Goal: Transaction & Acquisition: Download file/media

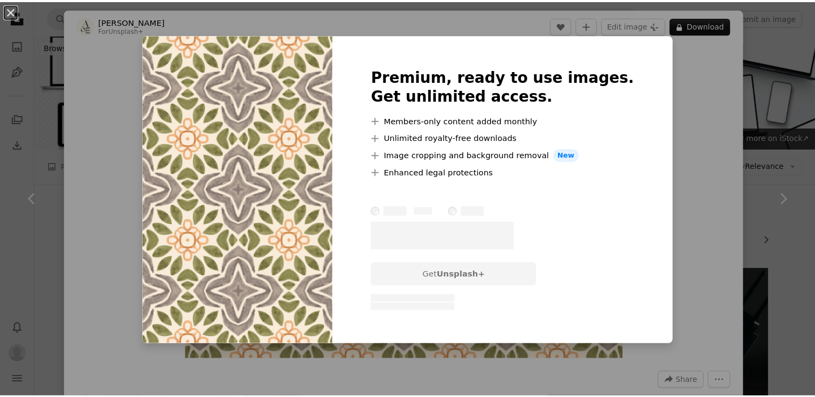
scroll to position [2190, 0]
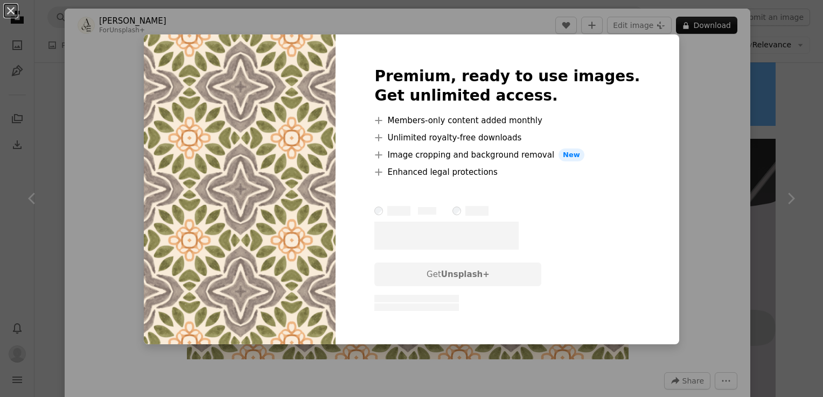
click at [648, 103] on div "Premium, ready to use images. Get unlimited access. A plus sign Members-only co…" at bounding box center [506, 189] width 343 height 310
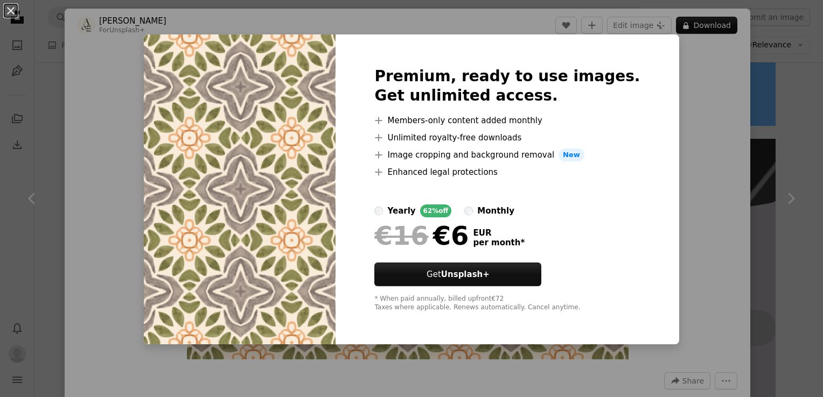
click at [750, 118] on div "An X shape Premium, ready to use images. Get unlimited access. A plus sign Memb…" at bounding box center [411, 198] width 823 height 397
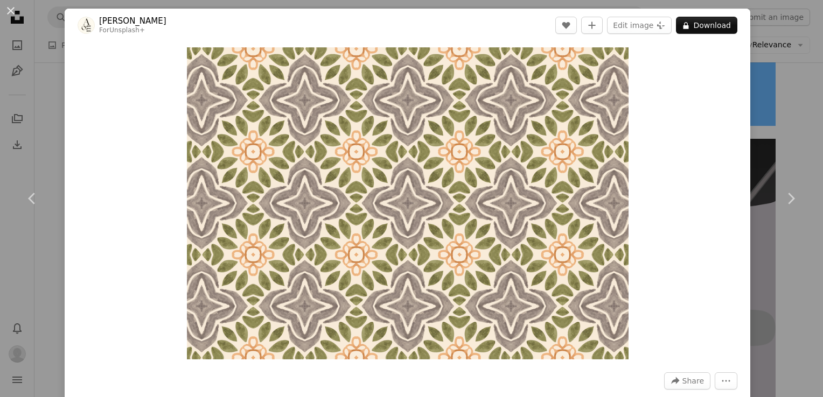
click at [742, 108] on div "An X shape Chevron left Chevron right [PERSON_NAME] For Unsplash+ A heart A plu…" at bounding box center [411, 198] width 823 height 397
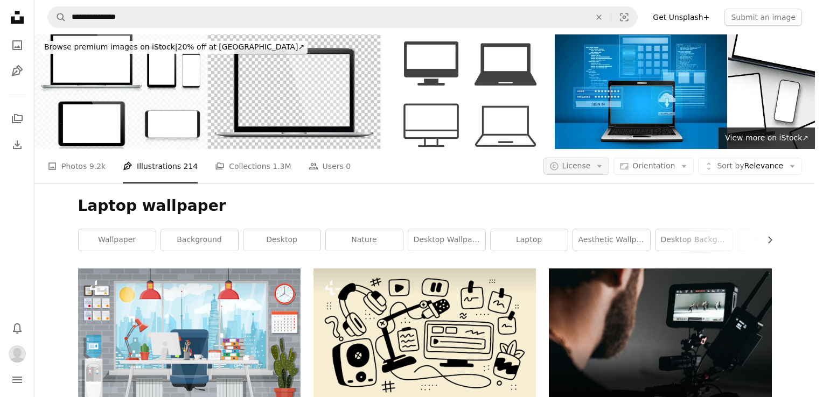
click at [599, 158] on button "A copyright icon © License Arrow down" at bounding box center [576, 166] width 66 height 17
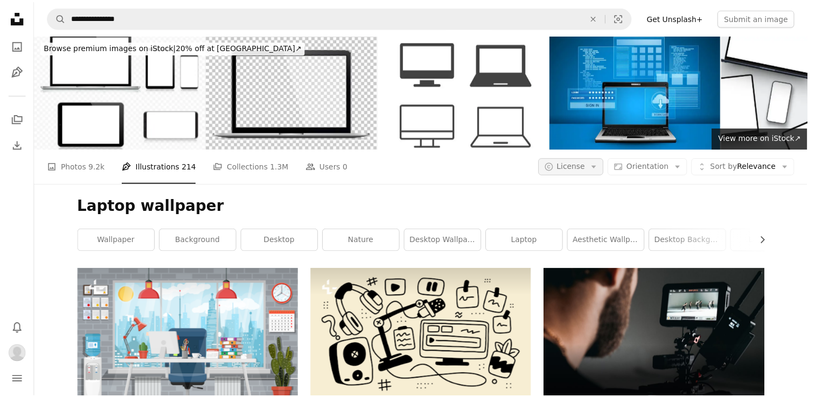
scroll to position [2148, 0]
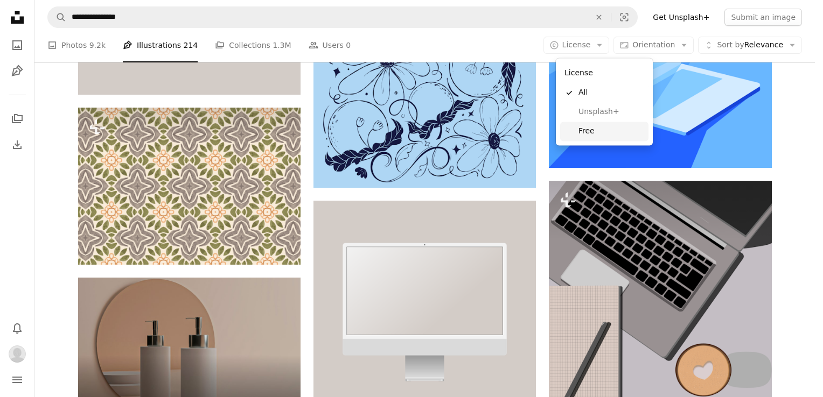
click at [586, 130] on span "Free" at bounding box center [611, 131] width 66 height 11
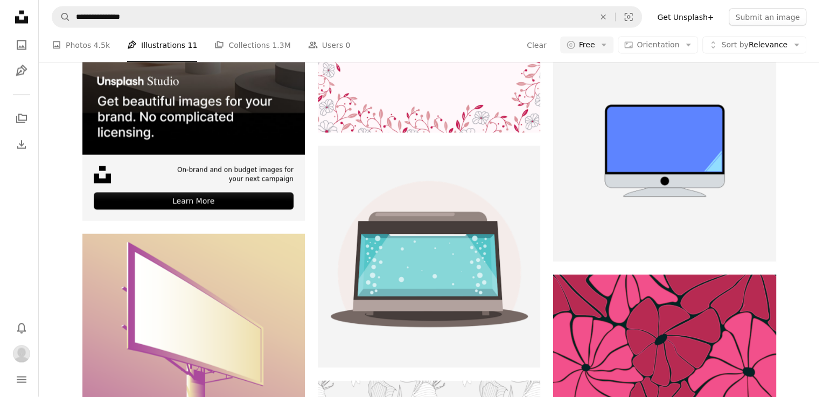
scroll to position [15379, 0]
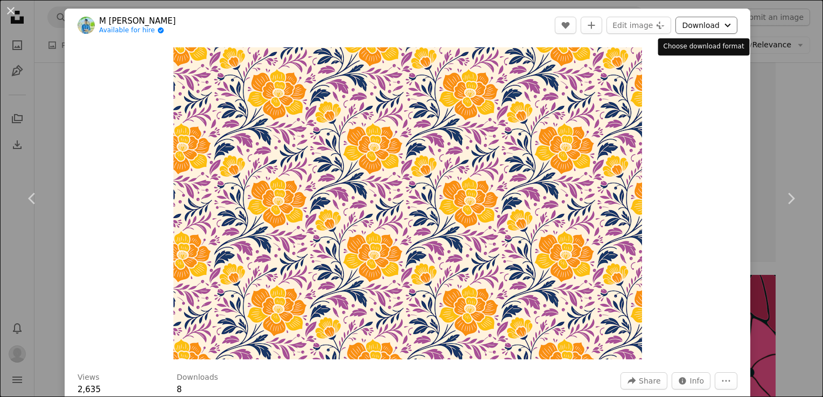
click at [686, 31] on button "Download Chevron down" at bounding box center [706, 25] width 62 height 17
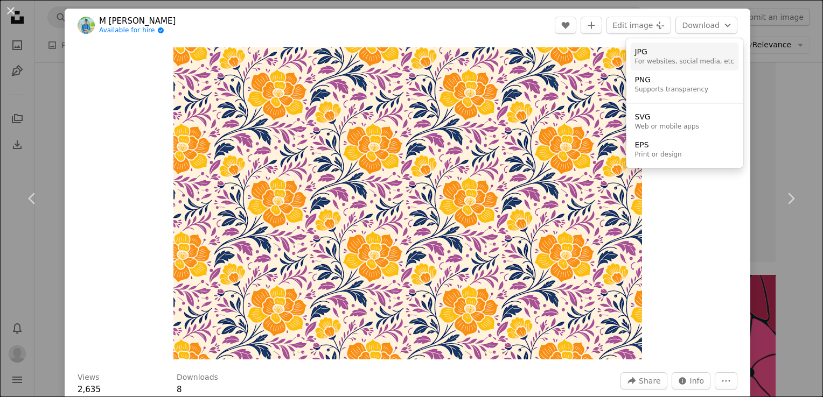
click at [678, 58] on div "For websites, social media, etc" at bounding box center [684, 62] width 100 height 9
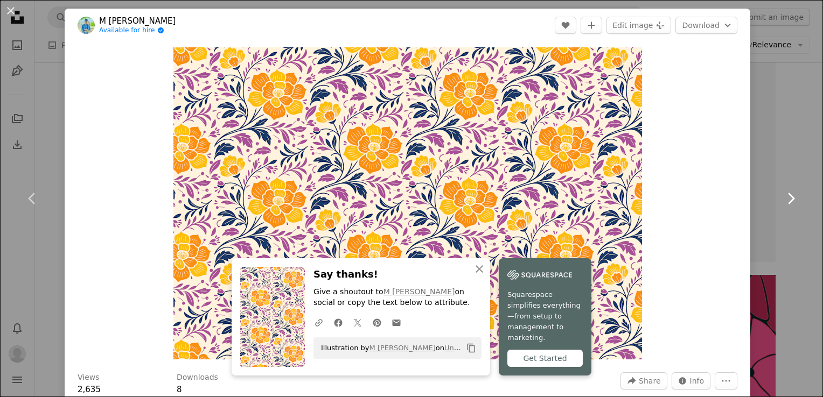
click at [805, 165] on link "Chevron right" at bounding box center [790, 198] width 65 height 103
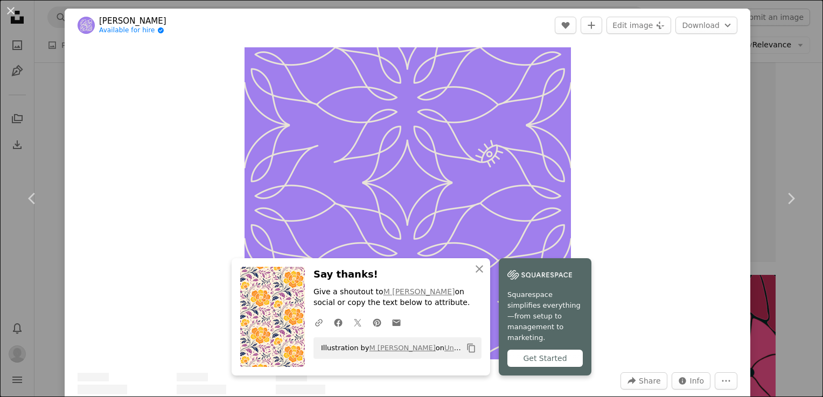
click at [791, 114] on div "An X shape Chevron left Chevron right An X shape Close Say thanks! Give a shout…" at bounding box center [411, 198] width 823 height 397
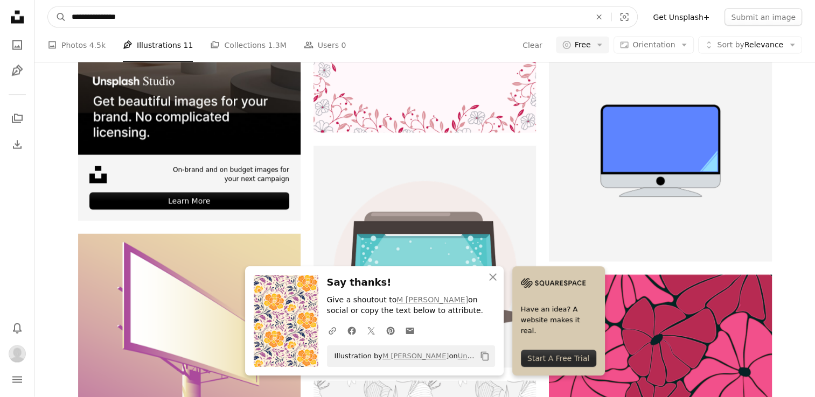
click at [210, 10] on input "**********" at bounding box center [326, 17] width 521 height 20
type input "**********"
click button "A magnifying glass" at bounding box center [57, 17] width 18 height 20
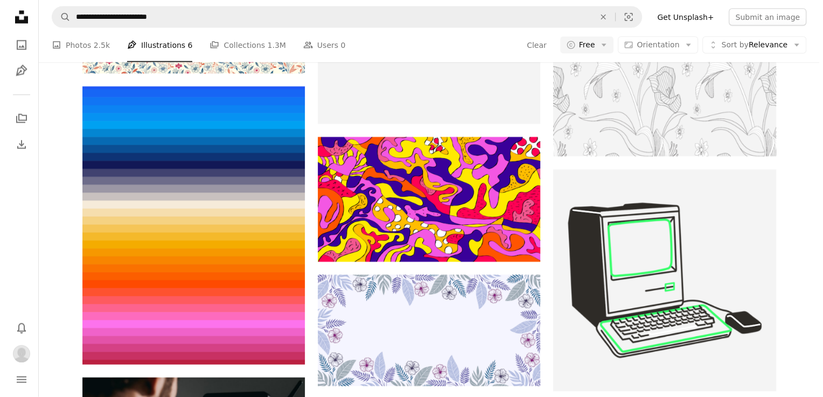
scroll to position [1360, 0]
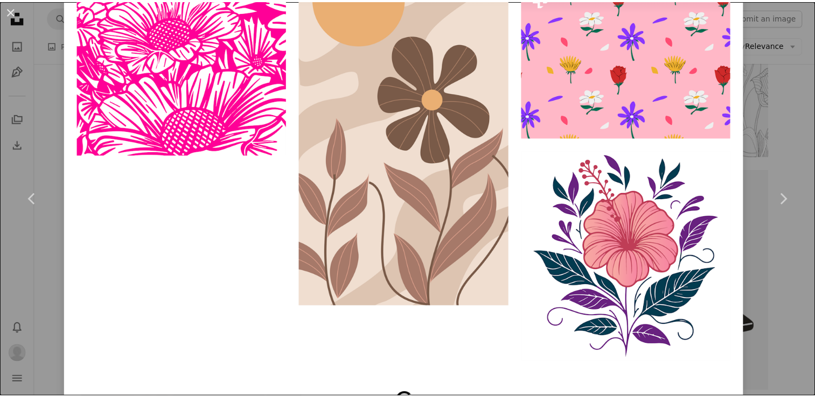
scroll to position [1796, 0]
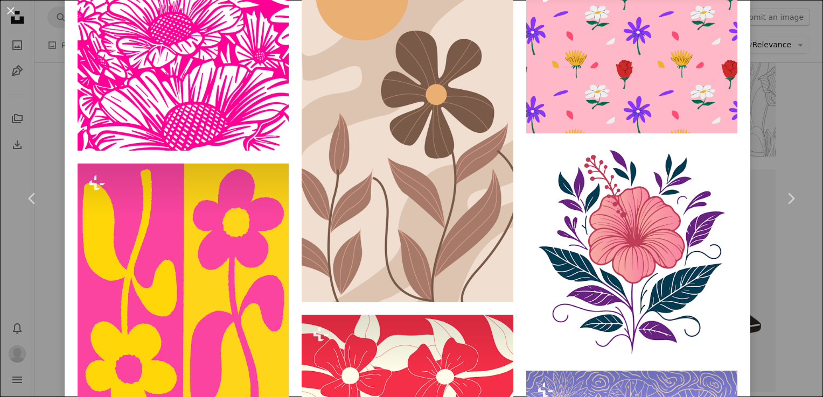
click at [773, 64] on div "An X shape Chevron left Chevron right [PERSON_NAME] anniespratt A heart A plus …" at bounding box center [411, 198] width 823 height 397
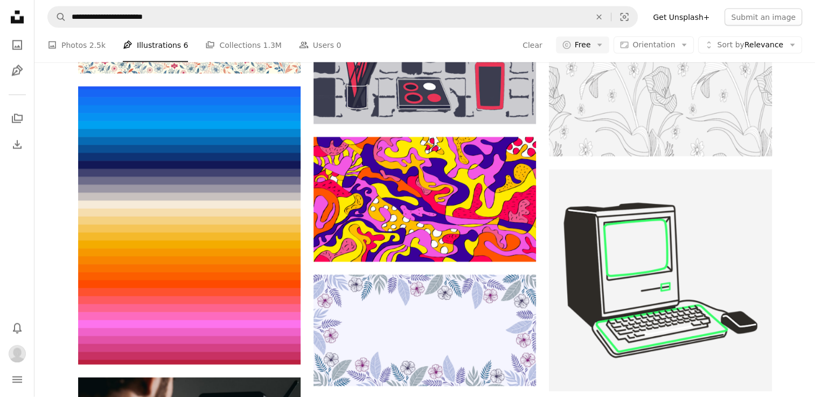
scroll to position [10489, 0]
click at [99, 47] on span "2.5k" at bounding box center [97, 45] width 16 height 12
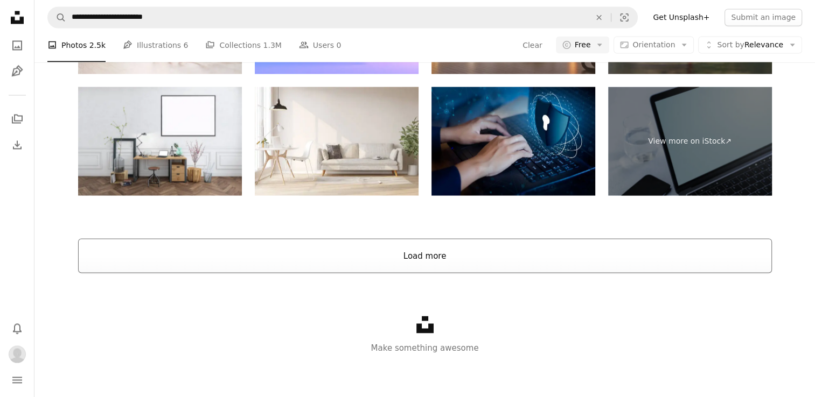
click at [221, 264] on button "Load more" at bounding box center [424, 255] width 693 height 34
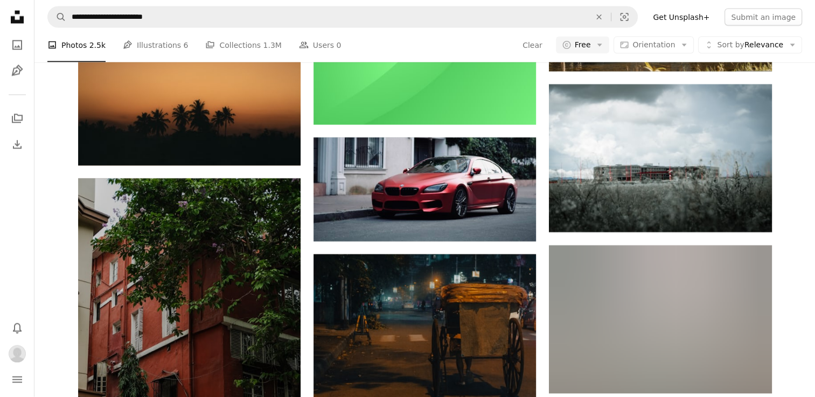
scroll to position [5855, 0]
